Goal: Task Accomplishment & Management: Manage account settings

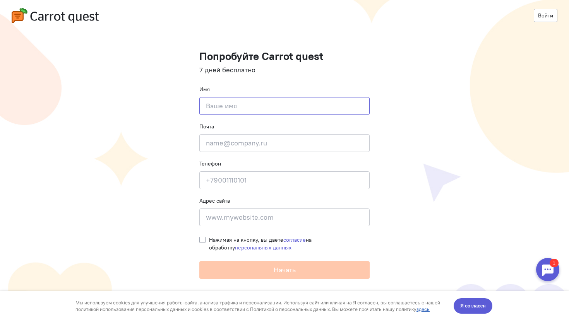
click at [260, 106] on input at bounding box center [284, 106] width 170 height 18
type input "[PERSON_NAME]"
type input "[EMAIL_ADDRESS][DOMAIN_NAME]"
type input "9"
type input "79779038775"
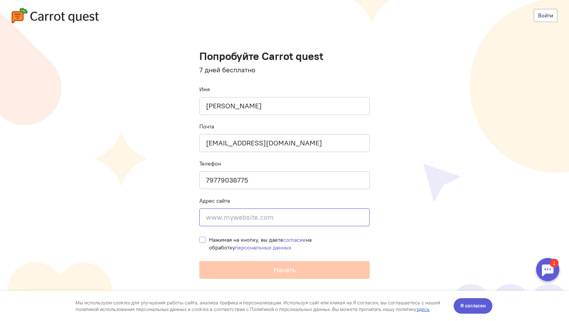
click at [309, 214] on input at bounding box center [284, 218] width 170 height 18
paste input "https://staq.ru"
type input "https://staq.ru"
click at [209, 238] on label "Нажимая на кнопку, вы даете согласие на обработку персональных данных" at bounding box center [289, 243] width 161 height 15
click at [202, 238] on input "Нажимая на кнопку, вы даете согласие на обработку персональных данных" at bounding box center [202, 239] width 6 height 7
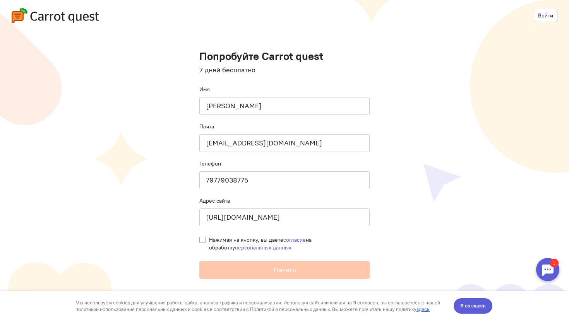
checkbox input "true"
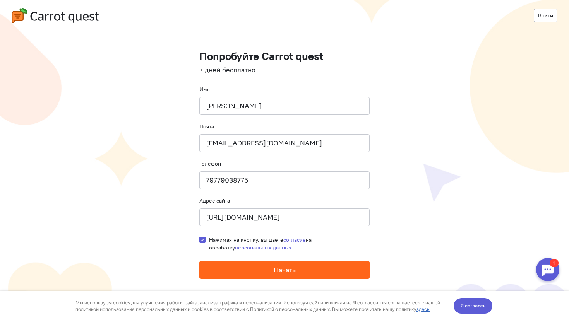
click at [228, 267] on button "Начать" at bounding box center [284, 270] width 170 height 18
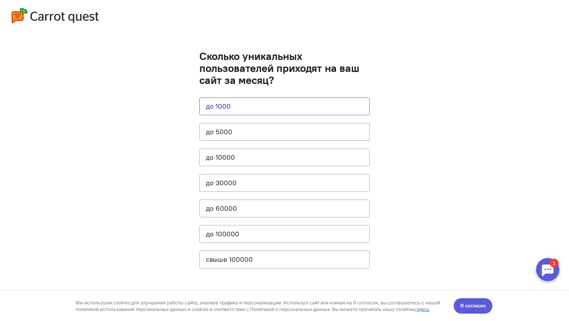
click at [226, 103] on button "до 1000" at bounding box center [284, 106] width 170 height 18
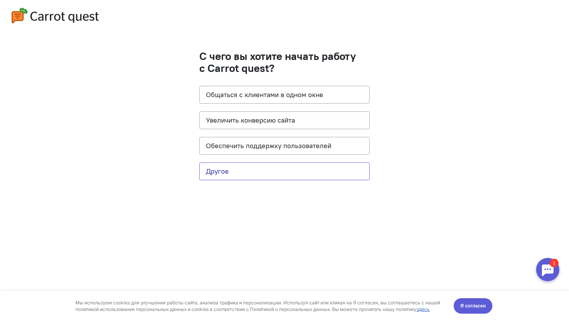
click at [273, 173] on button "Другое" at bounding box center [284, 171] width 170 height 18
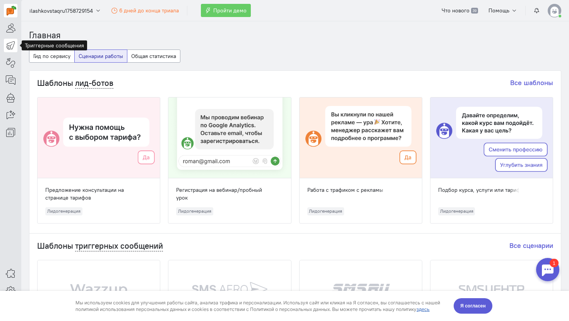
click at [9, 47] on icon at bounding box center [11, 45] width 10 height 9
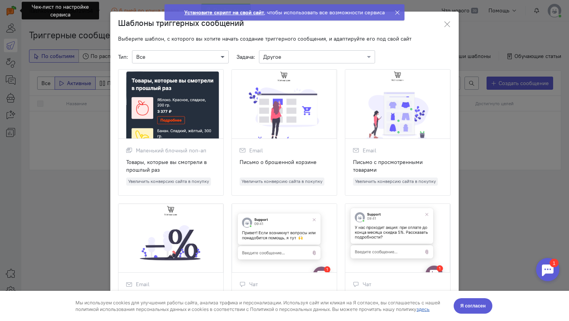
click at [222, 56] on span at bounding box center [224, 57] width 10 height 8
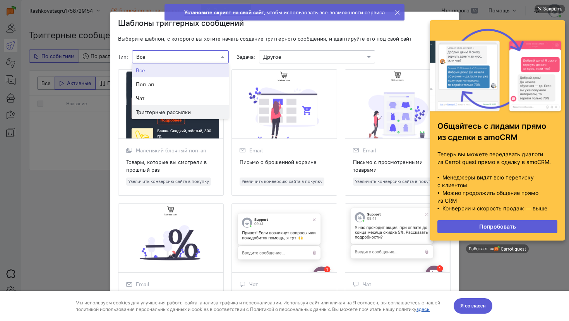
click at [219, 108] on div "Триггерные рассылки" at bounding box center [180, 112] width 97 height 14
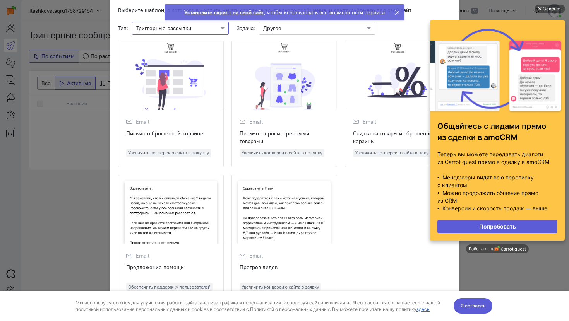
scroll to position [31, 0]
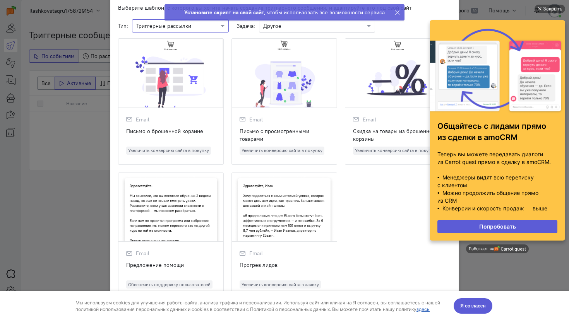
click at [265, 205] on div at bounding box center [284, 207] width 105 height 69
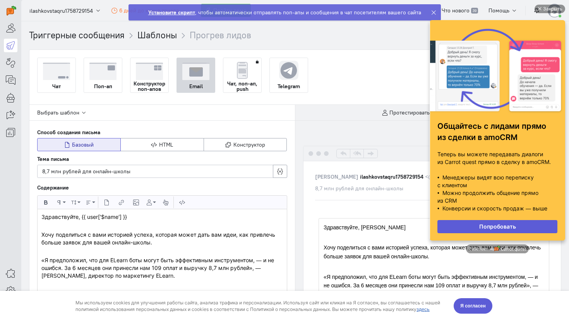
click at [113, 171] on div "8,7 млн рублей для онлайн-школы" at bounding box center [155, 172] width 226 height 8
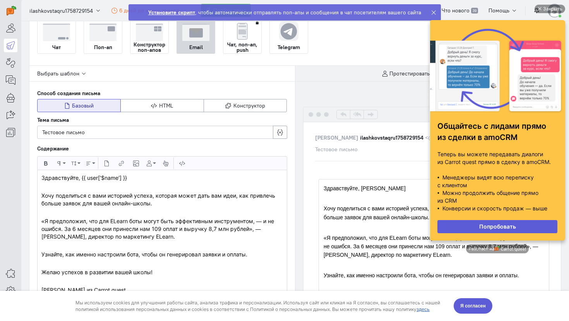
scroll to position [39, 0]
click at [556, 11] on div "Закрыть" at bounding box center [552, 9] width 19 height 9
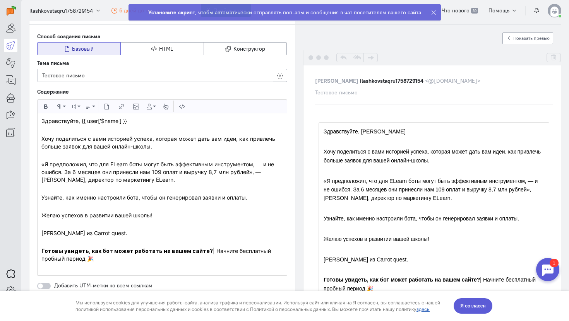
scroll to position [98, 0]
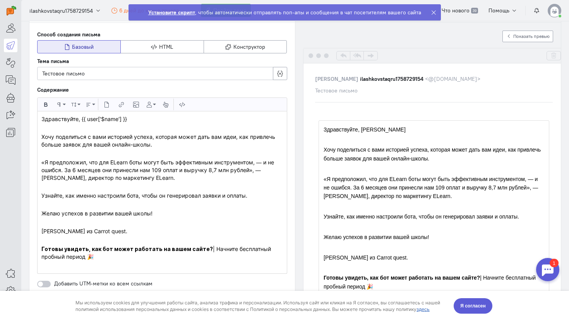
click at [140, 152] on p at bounding box center [161, 154] width 241 height 8
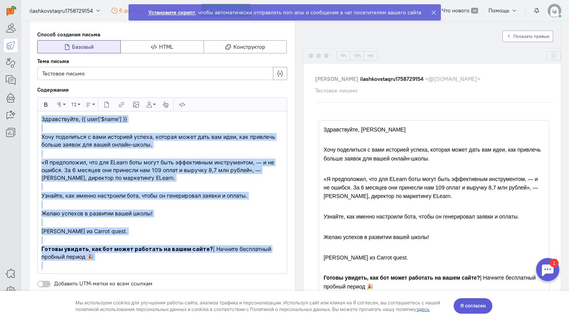
drag, startPoint x: 41, startPoint y: 119, endPoint x: 106, endPoint y: 268, distance: 162.0
click at [106, 268] on div "Здравствуйте, {{ user['$name'] }} [PERSON_NAME] поделиться с вами историей успе…" at bounding box center [162, 192] width 249 height 162
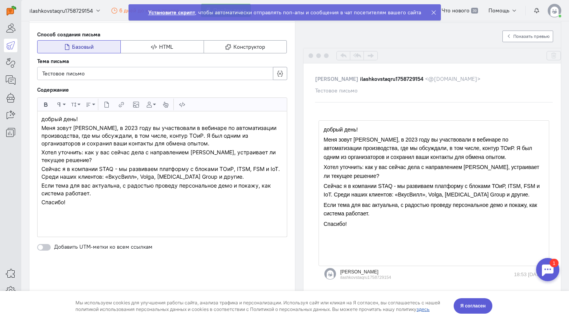
scroll to position [3884, 0]
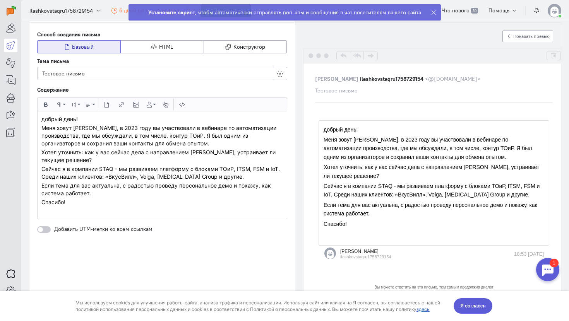
click at [109, 194] on p "Если тема для вас актуальна, с радостью проведу персональное демо и покажу, как…" at bounding box center [161, 189] width 241 height 15
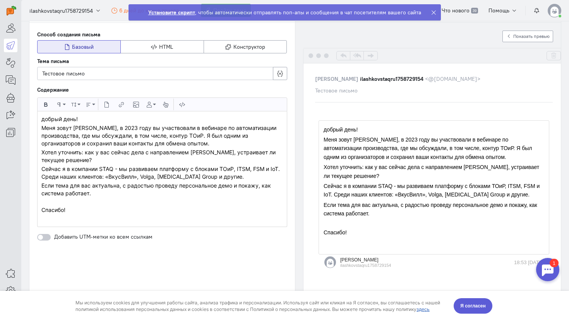
click at [241, 178] on p "Сейчас я в компании STAQ - мы развиваем платформу с блоками ТОиР, ITSM, FSM и I…" at bounding box center [161, 172] width 241 height 15
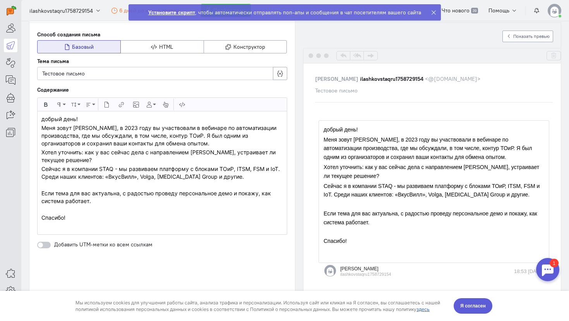
click at [173, 161] on p "Хотел уточнить: как у вас сейчас дела с направлением [PERSON_NAME], устраивает …" at bounding box center [161, 156] width 241 height 15
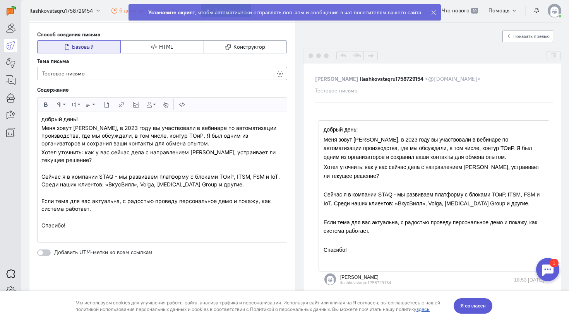
click at [214, 143] on p "Меня зовут [PERSON_NAME], в 2023 году вы участвовали в вебинаре по автоматизаци…" at bounding box center [161, 135] width 241 height 23
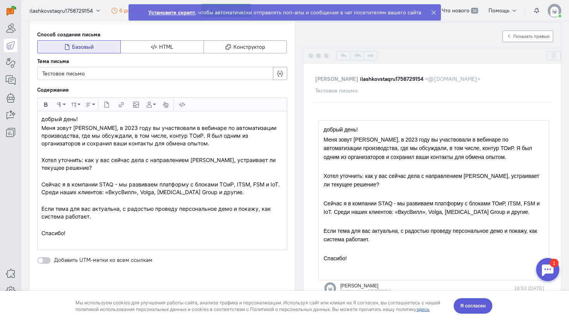
click at [190, 115] on div "добрый день! Меня зовут [PERSON_NAME], в 2023 году вы участвовали в вебинаре по…" at bounding box center [162, 180] width 249 height 138
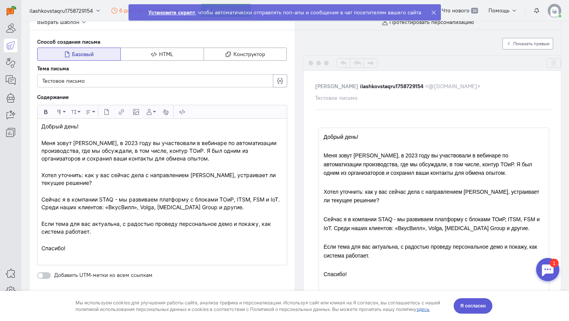
scroll to position [85, 0]
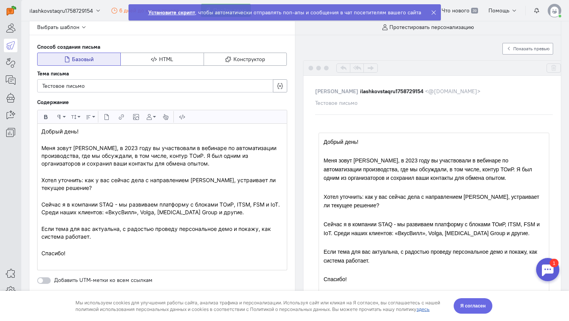
click at [474, 311] on button "Я согласен" at bounding box center [472, 305] width 39 height 15
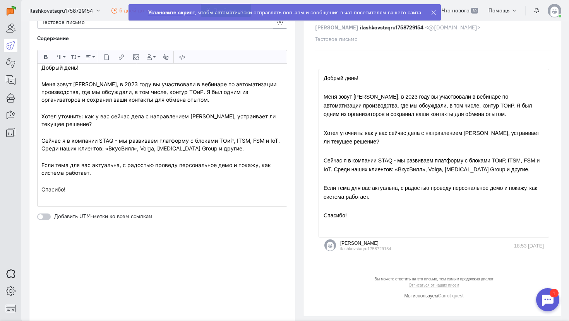
scroll to position [230, 0]
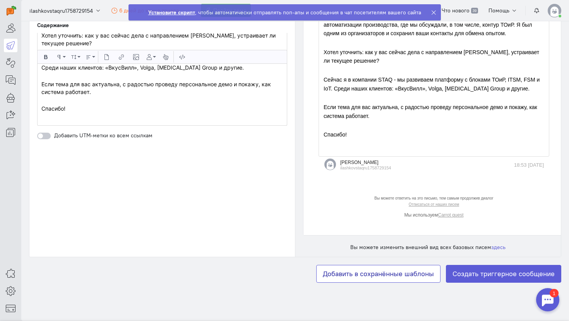
click at [381, 275] on button "Добавить в сохранённые шаблоны" at bounding box center [378, 274] width 124 height 18
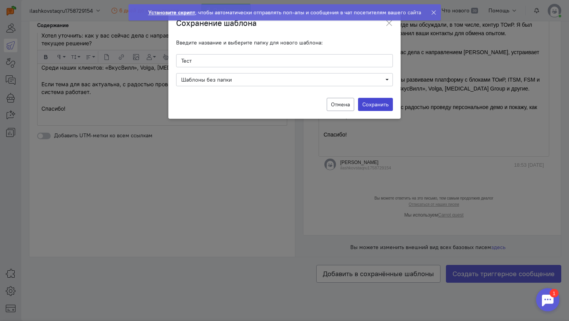
type input "Тест"
click at [385, 101] on label "Сохранить" at bounding box center [375, 104] width 35 height 13
click at [0, 0] on input "Сохранить" at bounding box center [0, 0] width 0 height 0
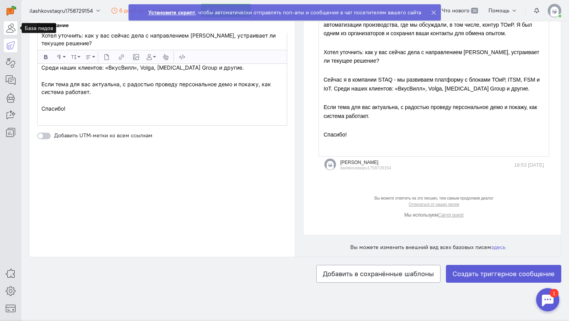
click at [6, 32] on icon at bounding box center [11, 27] width 10 height 9
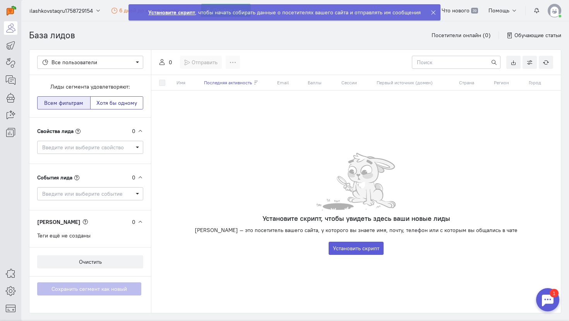
click at [114, 101] on button "Хотя бы одному" at bounding box center [116, 102] width 53 height 13
click at [509, 67] on link at bounding box center [513, 62] width 14 height 13
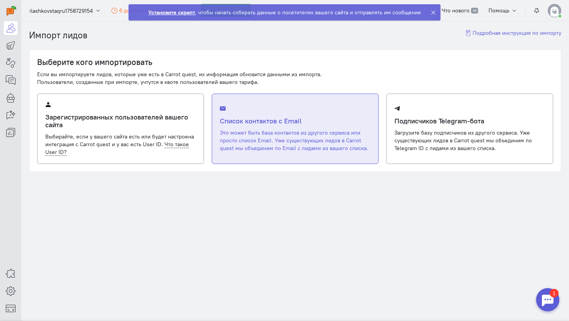
click at [331, 125] on div "Список контактов с Email Это может быть база контактов из другого сервиса или п…" at bounding box center [295, 129] width 150 height 46
click at [0, 0] on input "Список контактов с Email Это может быть база контактов из другого сервиса или п…" at bounding box center [0, 0] width 0 height 0
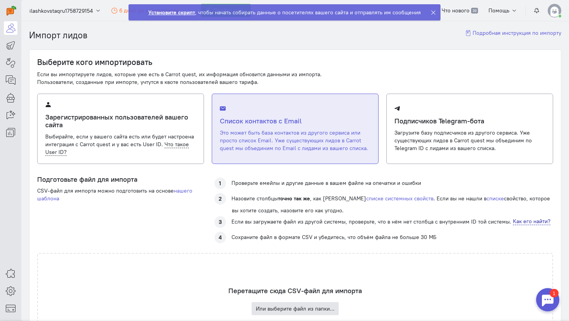
click at [290, 313] on button "Или выберите файл из папки…" at bounding box center [294, 308] width 87 height 13
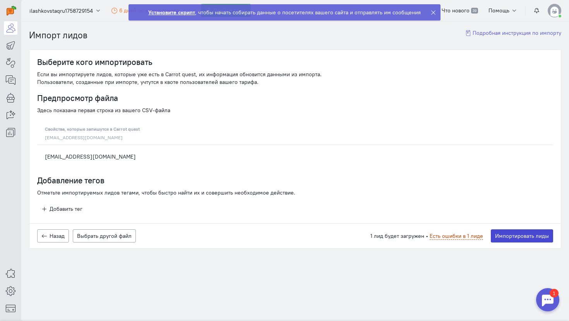
click at [518, 234] on button "Импортировать лиды" at bounding box center [522, 235] width 62 height 13
click at [519, 236] on button "Импортировать лиды" at bounding box center [522, 235] width 62 height 13
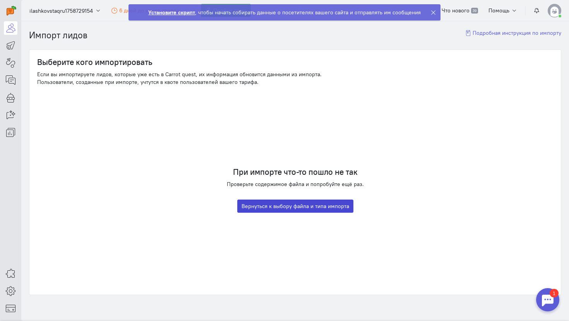
click at [336, 209] on button "Вернуться к выбору файла и типа импорта" at bounding box center [295, 206] width 116 height 13
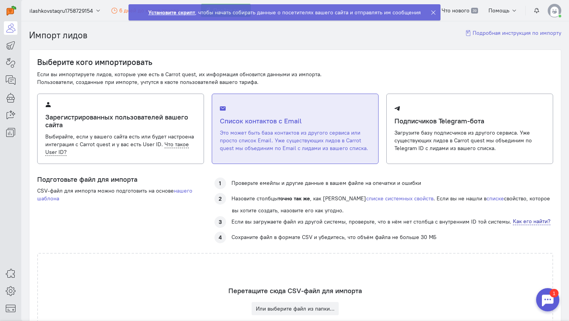
click at [327, 122] on h4 "Список контактов с Email" at bounding box center [295, 121] width 150 height 8
click at [0, 0] on input "Список контактов с Email Это может быть база контактов из другого сервиса или п…" at bounding box center [0, 0] width 0 height 0
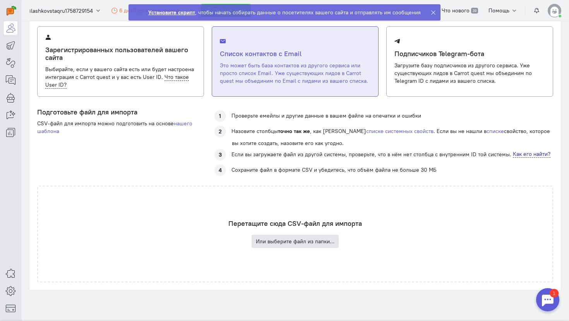
click at [303, 242] on button "Или выберите файл из папки…" at bounding box center [294, 241] width 87 height 13
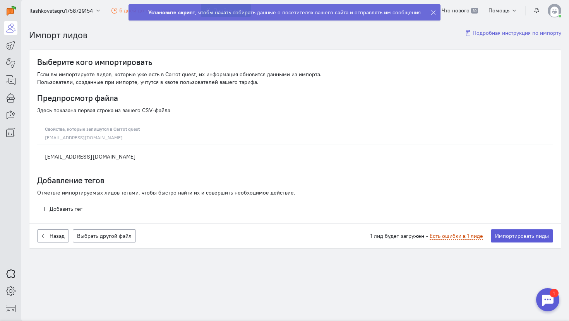
scroll to position [0, 0]
click at [89, 156] on td "[EMAIL_ADDRESS][DOMAIN_NAME]" at bounding box center [295, 157] width 516 height 24
click at [467, 238] on span "Есть ошибки в 1 лиде" at bounding box center [455, 236] width 53 height 7
click at [84, 159] on td "[EMAIL_ADDRESS][DOMAIN_NAME]" at bounding box center [295, 157] width 516 height 24
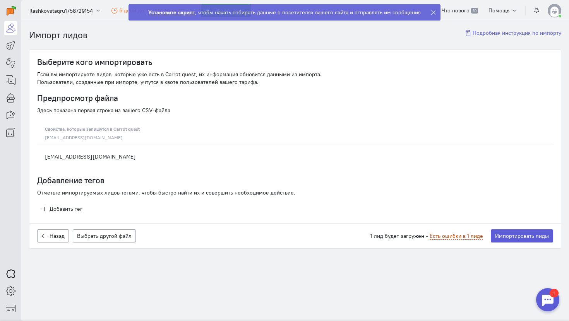
click at [430, 12] on icon at bounding box center [433, 13] width 6 height 6
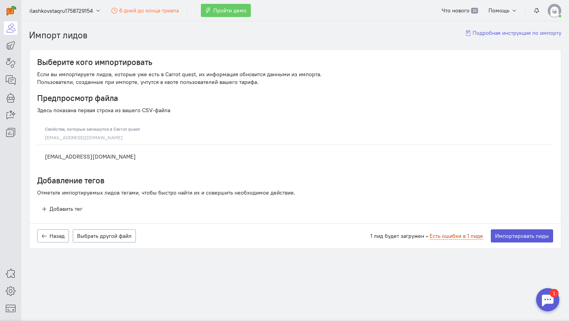
click at [458, 238] on span "Есть ошибки в 1 лиде" at bounding box center [455, 236] width 53 height 7
click at [78, 135] on th "[EMAIL_ADDRESS][DOMAIN_NAME]" at bounding box center [295, 139] width 516 height 11
click at [72, 156] on td "[EMAIL_ADDRESS][DOMAIN_NAME]" at bounding box center [295, 157] width 516 height 24
click at [439, 233] on span "Есть ошибки в 1 лиде" at bounding box center [455, 236] width 53 height 7
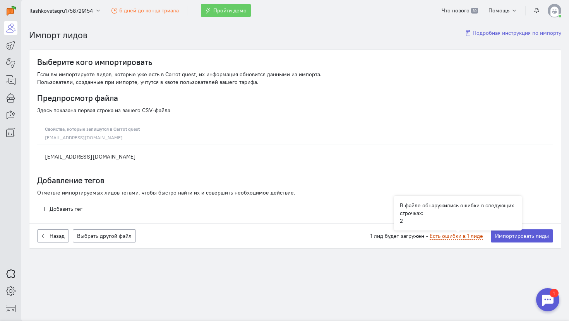
click at [117, 160] on td "[EMAIL_ADDRESS][DOMAIN_NAME]" at bounding box center [295, 157] width 516 height 24
click at [539, 242] on button "Импортировать лиды" at bounding box center [522, 235] width 62 height 13
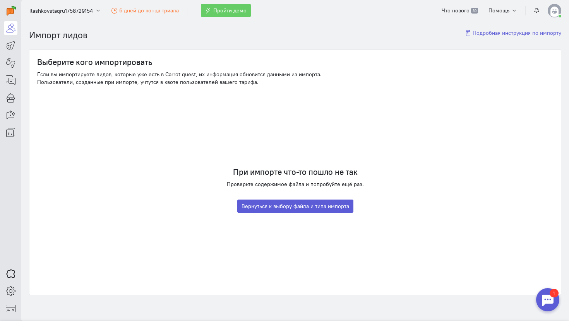
click at [537, 237] on div "При импорте что-то пошло не так Проверьте содержимое файла и попробуйте ещё раз…" at bounding box center [295, 190] width 516 height 193
click at [10, 29] on icon at bounding box center [11, 27] width 10 height 9
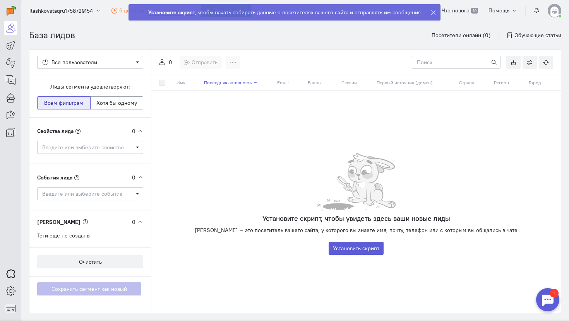
click at [431, 13] on icon at bounding box center [433, 13] width 6 height 6
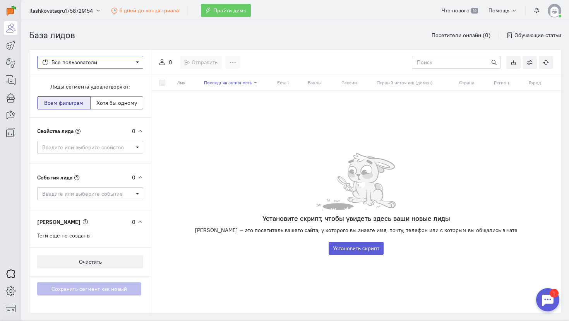
click at [106, 62] on span "Все пользователи" at bounding box center [90, 62] width 96 height 8
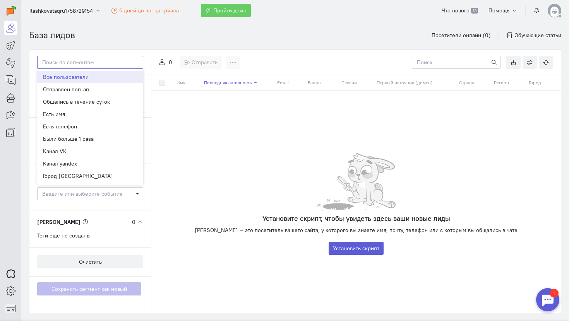
click at [106, 62] on input "Select box" at bounding box center [90, 62] width 106 height 13
click at [11, 45] on icon at bounding box center [11, 45] width 10 height 9
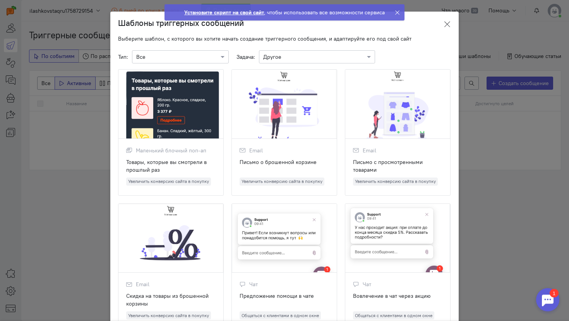
click at [445, 25] on icon at bounding box center [447, 25] width 8 height 8
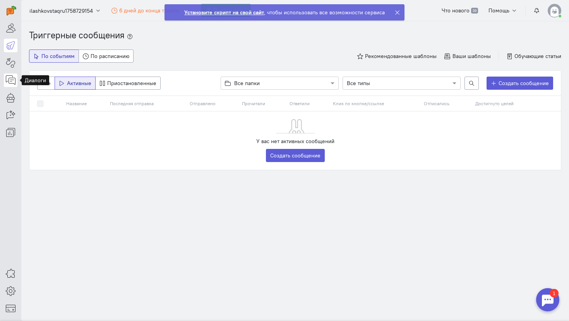
click at [10, 80] on icon at bounding box center [11, 79] width 10 height 9
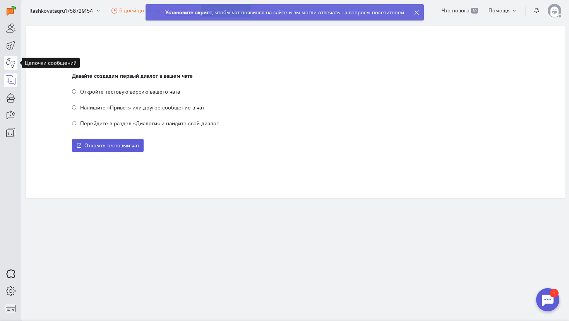
click at [11, 61] on icon at bounding box center [11, 62] width 10 height 9
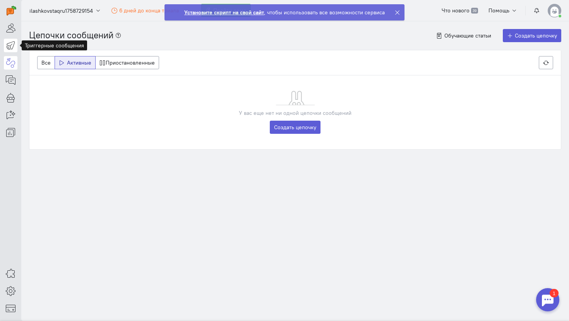
click at [10, 44] on icon at bounding box center [11, 45] width 10 height 9
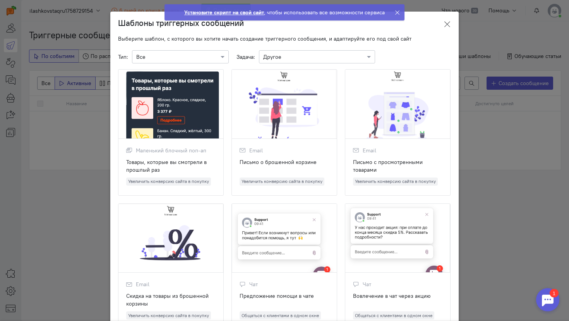
click at [447, 26] on icon at bounding box center [447, 25] width 8 height 8
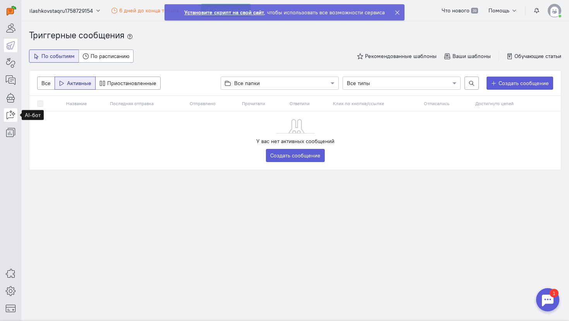
click at [7, 121] on link at bounding box center [11, 115] width 14 height 14
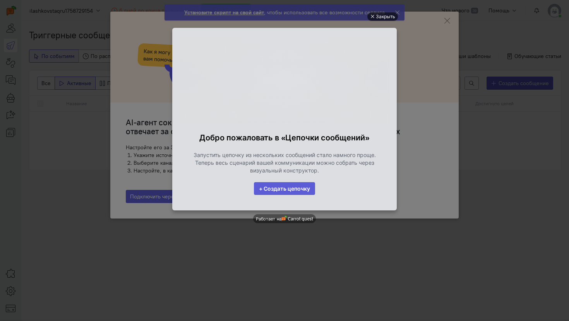
click at [388, 19] on div "Закрыть" at bounding box center [385, 16] width 19 height 9
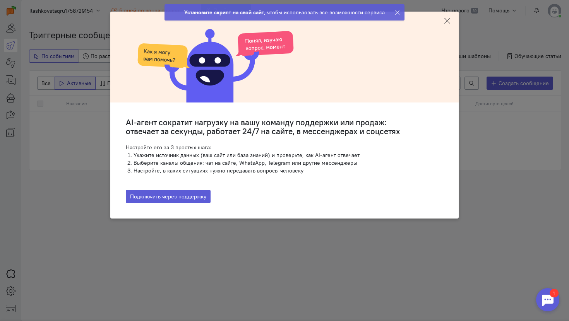
click at [445, 18] on icon at bounding box center [447, 21] width 8 height 8
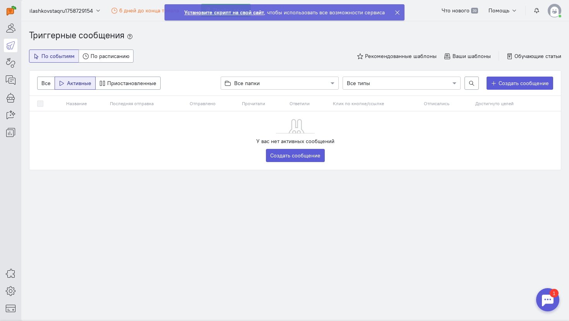
click at [398, 14] on icon at bounding box center [397, 13] width 6 height 6
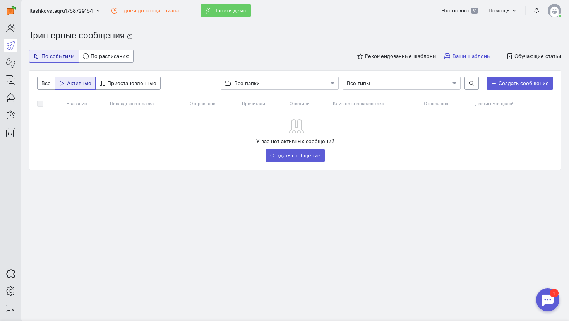
click at [459, 55] on span "Ваши шаблоны" at bounding box center [471, 56] width 38 height 7
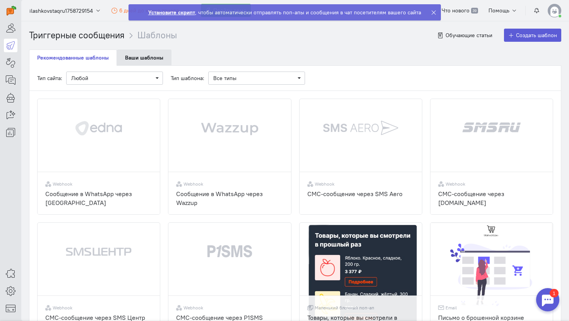
click at [143, 60] on link "Ваши шаблоны" at bounding box center [144, 58] width 55 height 16
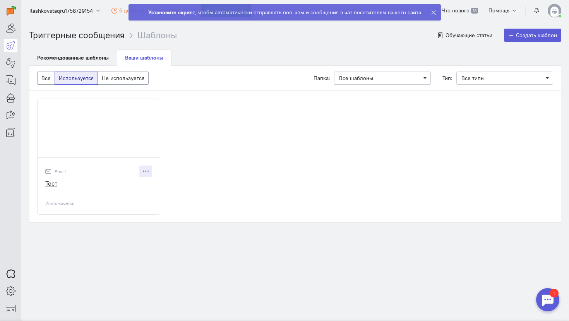
click at [148, 170] on icon at bounding box center [146, 171] width 6 height 6
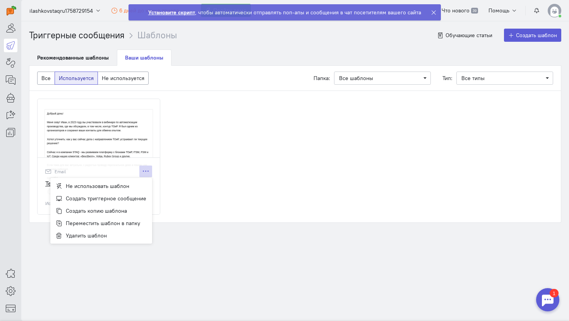
click at [148, 170] on icon at bounding box center [146, 171] width 6 height 6
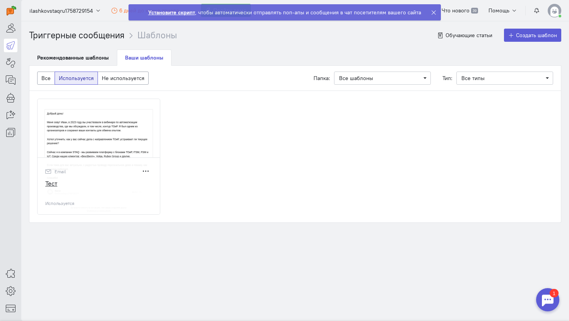
click at [111, 187] on div "Тест" at bounding box center [98, 187] width 107 height 17
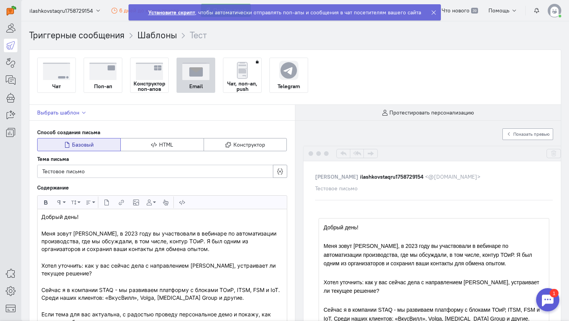
click at [81, 115] on icon "button" at bounding box center [84, 113] width 6 height 6
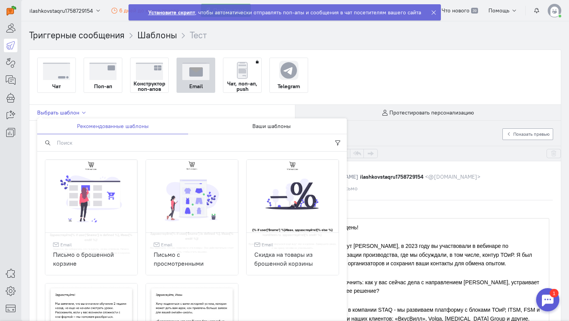
click at [82, 113] on icon "button" at bounding box center [84, 113] width 6 height 6
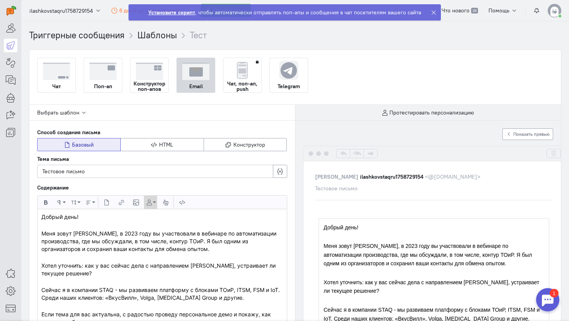
click at [153, 200] on button "Вставить свойство пользователя" at bounding box center [150, 202] width 13 height 13
click at [201, 195] on div "Жирный Формат абзаца Обычный Заголовок 1 Заголовок 2 Размер шрифта 10 11 12 14 …" at bounding box center [162, 202] width 250 height 14
click at [154, 185] on div "Содержание" at bounding box center [162, 190] width 250 height 12
click at [388, 114] on button "Протестировать персонализацию" at bounding box center [428, 113] width 92 height 8
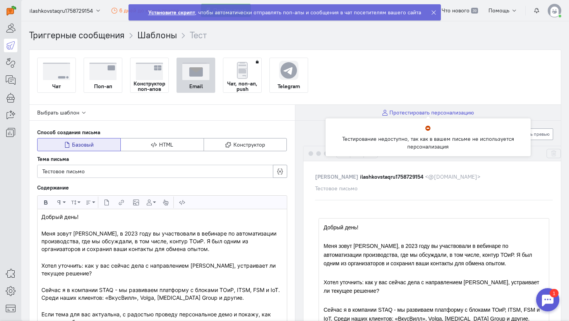
click at [388, 114] on button "Протестировать персонализацию" at bounding box center [428, 113] width 92 height 8
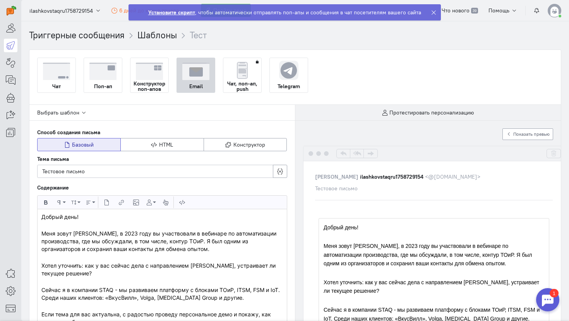
click at [433, 13] on icon at bounding box center [434, 13] width 6 height 6
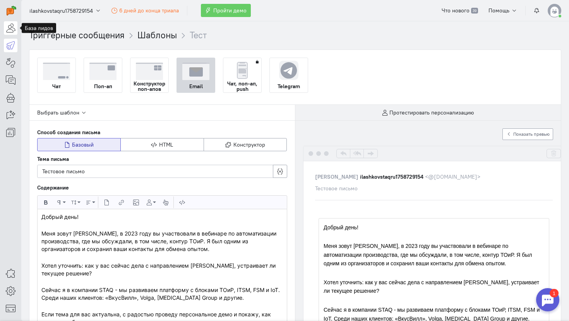
click at [13, 34] on link at bounding box center [11, 28] width 14 height 14
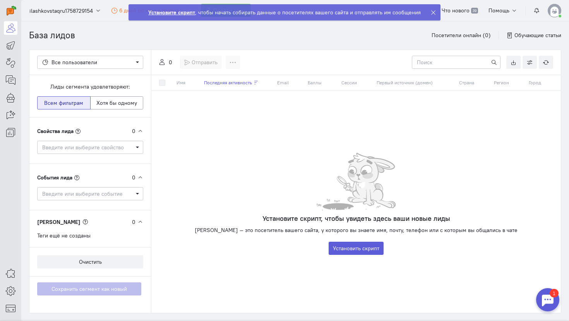
click at [161, 62] on icon at bounding box center [162, 62] width 6 height 6
click at [169, 79] on label at bounding box center [169, 79] width 0 height 0
click at [119, 141] on span "Введите или выберите свойство" at bounding box center [90, 147] width 106 height 13
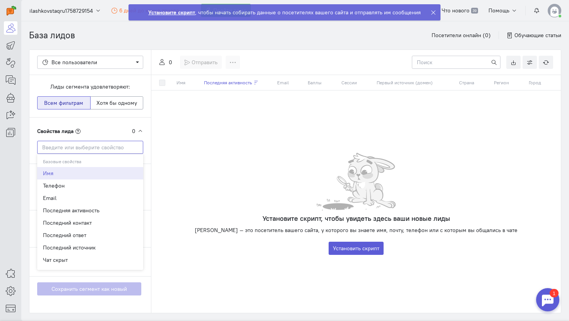
click at [118, 142] on input "Select box" at bounding box center [90, 147] width 106 height 13
click at [168, 210] on div "Установите скрипт, чтобы увидеть здесь ваши новые лиды [PERSON_NAME] — это посе…" at bounding box center [355, 204] width 409 height 102
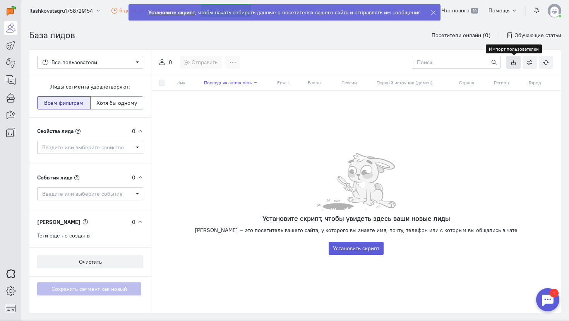
click at [514, 62] on icon at bounding box center [513, 63] width 6 height 6
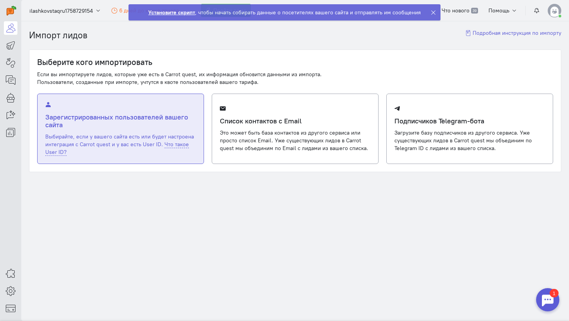
click at [150, 115] on h4 "Зарегистрированных пользователей вашего сайта" at bounding box center [120, 120] width 150 height 15
click at [0, 0] on input "Зарегистрированных пользователей вашего сайта Выбирайте, если у вашего сайта ес…" at bounding box center [0, 0] width 0 height 0
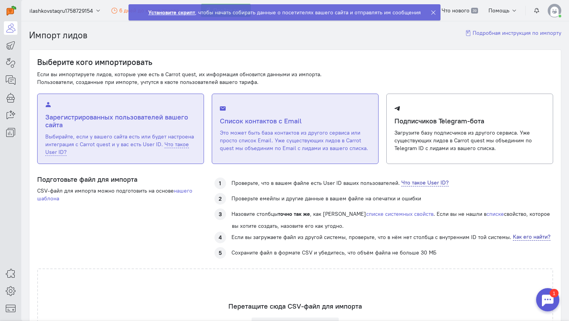
click at [270, 133] on span "Это может быть база контактов из другого сервиса или просто список Email. Уже с…" at bounding box center [294, 140] width 148 height 22
click at [0, 0] on input "Список контактов с Email Это может быть база контактов из другого сервиса или п…" at bounding box center [0, 0] width 0 height 0
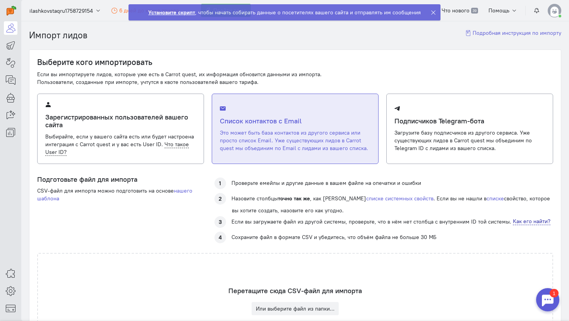
click at [185, 193] on div "CSV-файл для импорта можно подготовить на основе нашего шаблона" at bounding box center [118, 194] width 162 height 15
click at [185, 189] on link "нашего шаблона" at bounding box center [114, 194] width 155 height 15
click at [314, 310] on button "Или выберите файл из папки…" at bounding box center [294, 308] width 87 height 13
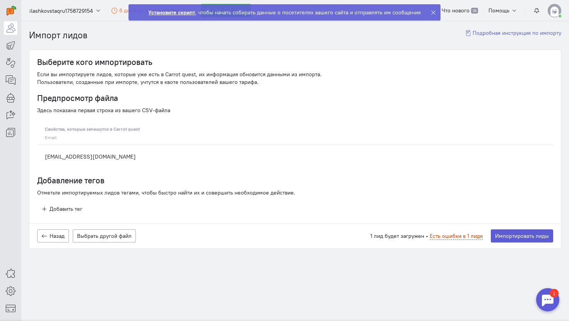
click at [475, 236] on span "Есть ошибки в 1 лиде" at bounding box center [455, 236] width 53 height 7
click at [499, 230] on button "Импортировать лиды" at bounding box center [522, 235] width 62 height 13
click at [512, 237] on button "Импортировать лиды" at bounding box center [522, 235] width 62 height 13
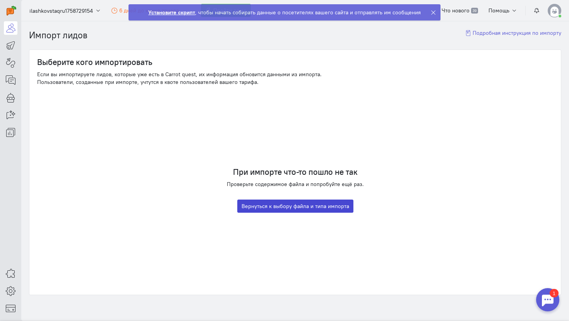
click at [318, 206] on button "Вернуться к выбору файла и типа импорта" at bounding box center [295, 206] width 116 height 13
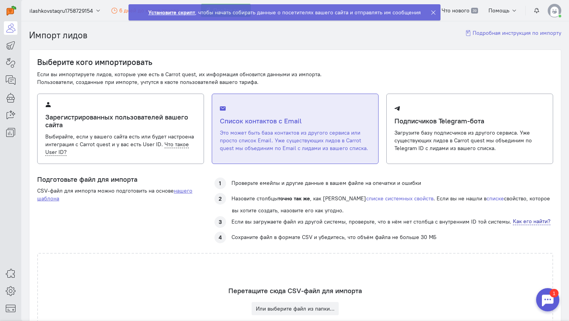
click at [178, 190] on link "нашего шаблона" at bounding box center [114, 194] width 155 height 15
click at [312, 311] on button "Или выберите файл из папки…" at bounding box center [294, 308] width 87 height 13
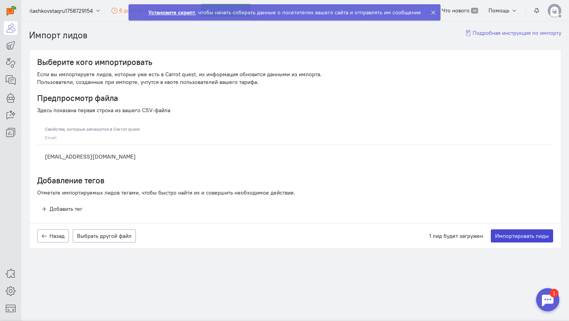
click at [513, 236] on button "Импортировать лиды" at bounding box center [522, 235] width 62 height 13
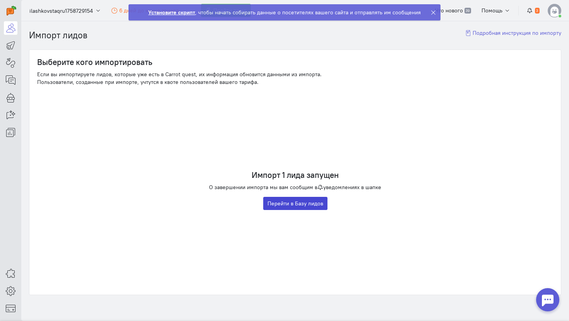
click at [306, 202] on link "Перейти в Базу лидов" at bounding box center [295, 203] width 64 height 13
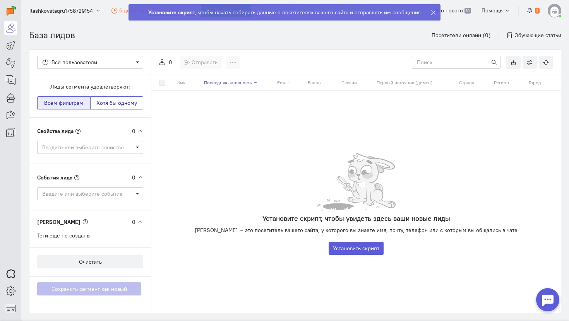
click at [132, 100] on button "Хотя бы одному" at bounding box center [116, 102] width 53 height 13
click at [72, 63] on span "Все пользователи" at bounding box center [74, 62] width 46 height 7
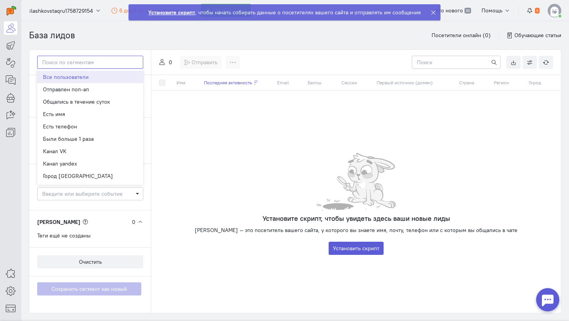
click at [72, 63] on input "Select box" at bounding box center [90, 62] width 106 height 13
click at [102, 41] on div "База лидов Посетители онлайн (0) Обучающие статьи" at bounding box center [295, 35] width 532 height 28
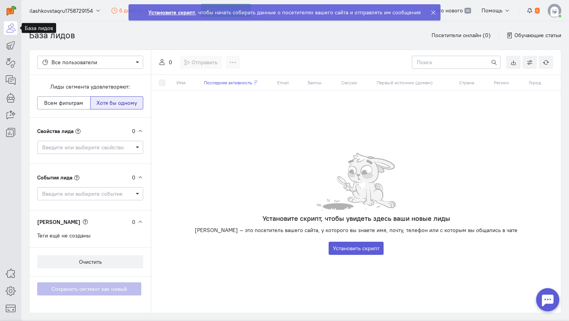
click at [10, 32] on link at bounding box center [11, 28] width 14 height 14
click at [12, 10] on img at bounding box center [12, 11] width 10 height 10
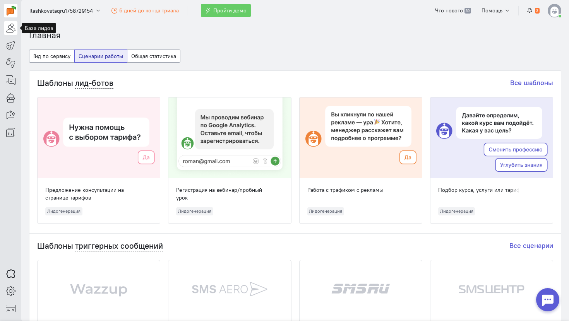
click at [12, 29] on icon at bounding box center [11, 27] width 10 height 9
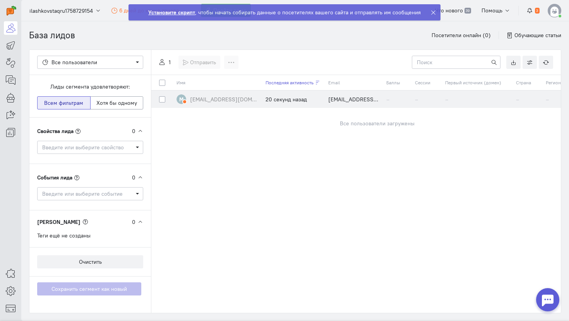
click at [169, 95] on label at bounding box center [169, 95] width 0 height 0
click at [163, 100] on input "checkbox" at bounding box center [162, 98] width 6 height 7
checkbox input "true"
click at [245, 58] on button at bounding box center [242, 62] width 14 height 13
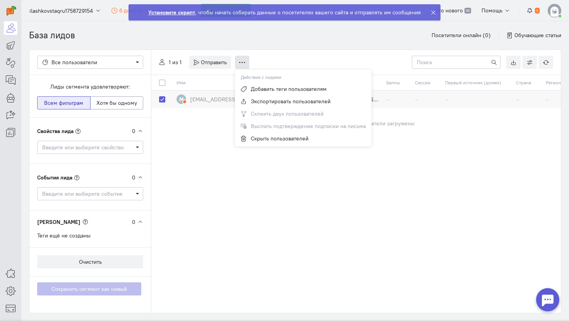
click at [245, 58] on button at bounding box center [242, 62] width 14 height 13
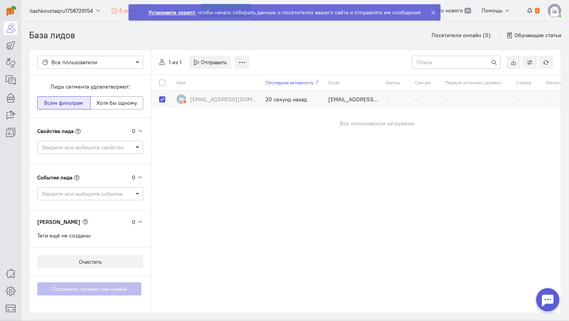
click at [167, 84] on div at bounding box center [164, 83] width 10 height 8
click at [169, 79] on label at bounding box center [169, 79] width 0 height 0
click at [161, 83] on input "checkbox" at bounding box center [162, 82] width 6 height 7
checkbox input "true"
click at [224, 60] on span "Отправить" at bounding box center [214, 62] width 26 height 7
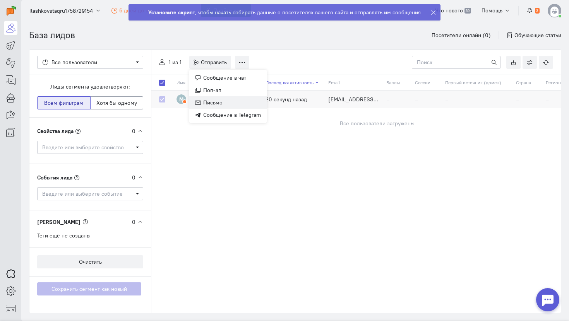
click at [225, 101] on button "Письмо" at bounding box center [227, 102] width 77 height 12
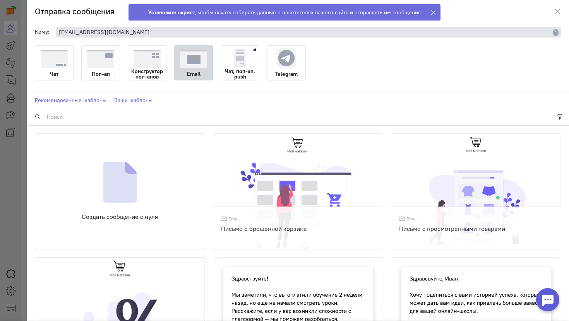
click at [129, 103] on link "Ваши шаблоны" at bounding box center [133, 100] width 38 height 16
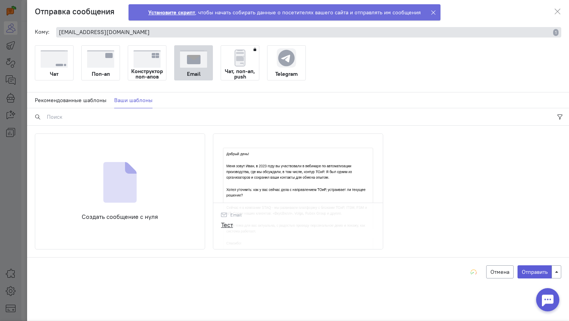
click at [265, 186] on img at bounding box center [297, 218] width 169 height 169
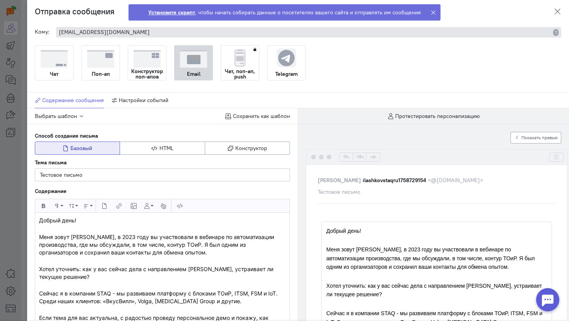
click at [557, 12] on icon at bounding box center [557, 12] width 8 height 8
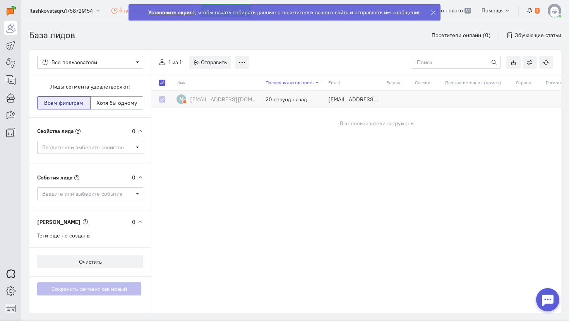
click at [431, 12] on icon at bounding box center [433, 13] width 6 height 6
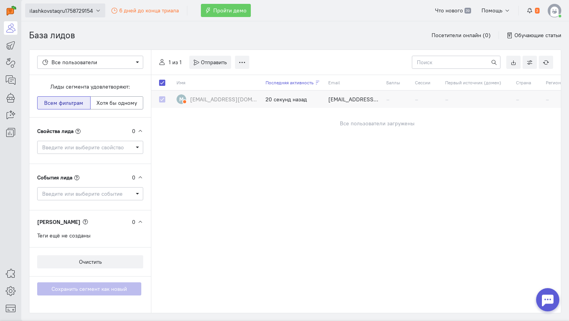
click at [92, 9] on span "ilashkovstaqru1758729154" at bounding box center [60, 11] width 63 height 8
click at [10, 292] on icon at bounding box center [11, 290] width 10 height 9
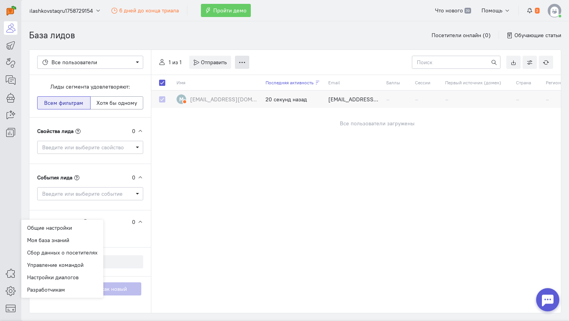
click at [243, 63] on icon at bounding box center [242, 63] width 6 height 6
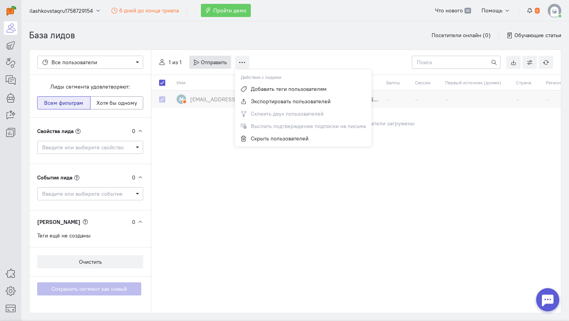
click at [217, 62] on span "Отправить" at bounding box center [214, 62] width 26 height 7
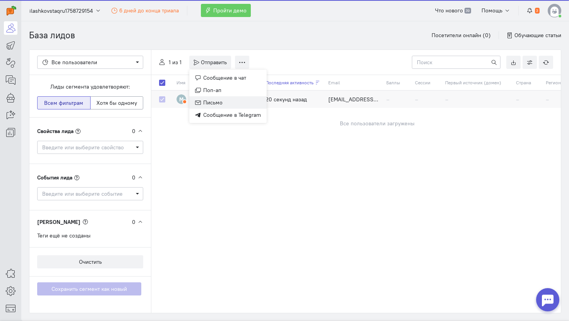
click at [225, 104] on button "Письмо" at bounding box center [227, 102] width 77 height 12
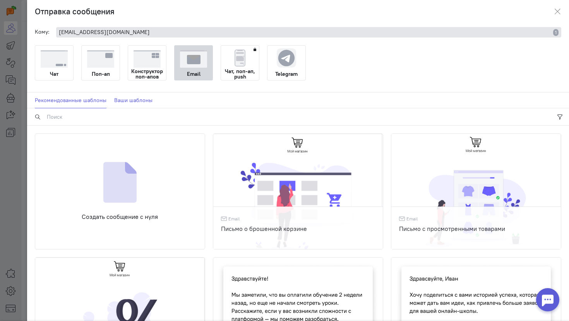
click at [131, 99] on link "Ваши шаблоны" at bounding box center [133, 100] width 38 height 16
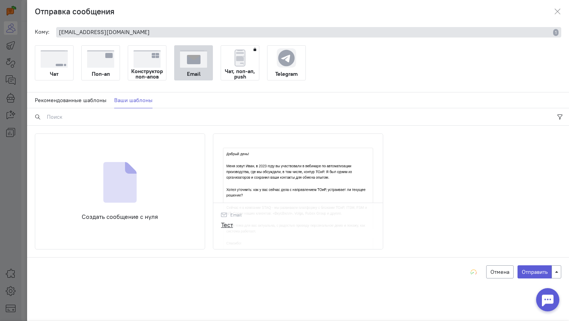
click at [270, 192] on img at bounding box center [297, 218] width 169 height 169
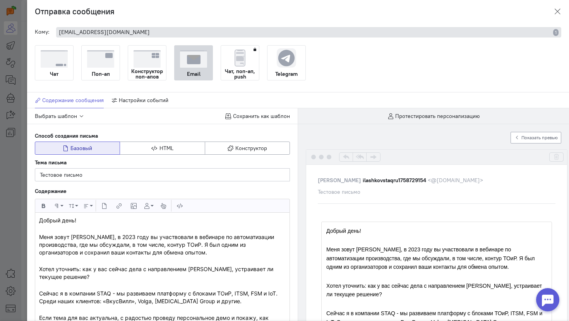
click at [557, 11] on icon at bounding box center [557, 12] width 8 height 8
